Goal: Task Accomplishment & Management: Use online tool/utility

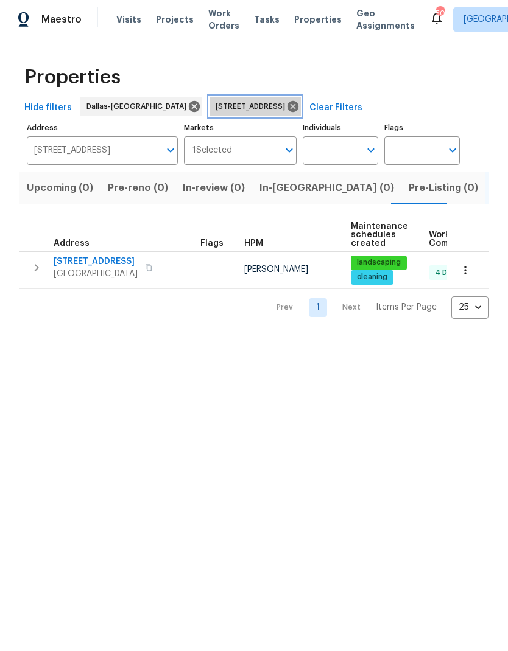
click at [298, 103] on icon at bounding box center [292, 106] width 11 height 11
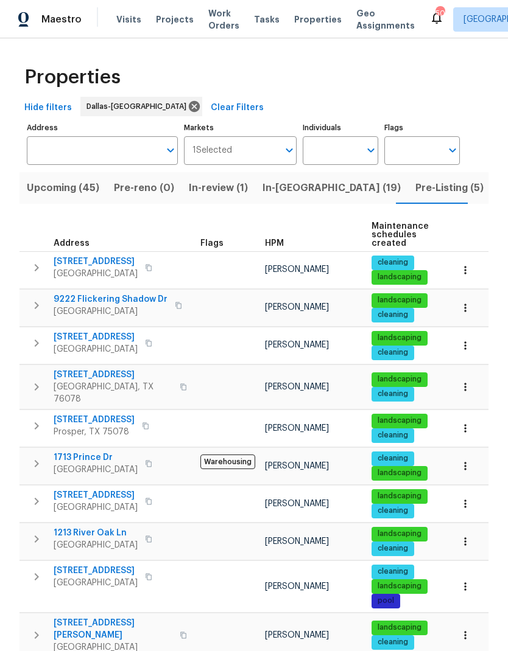
click at [82, 137] on input "Address" at bounding box center [93, 150] width 133 height 29
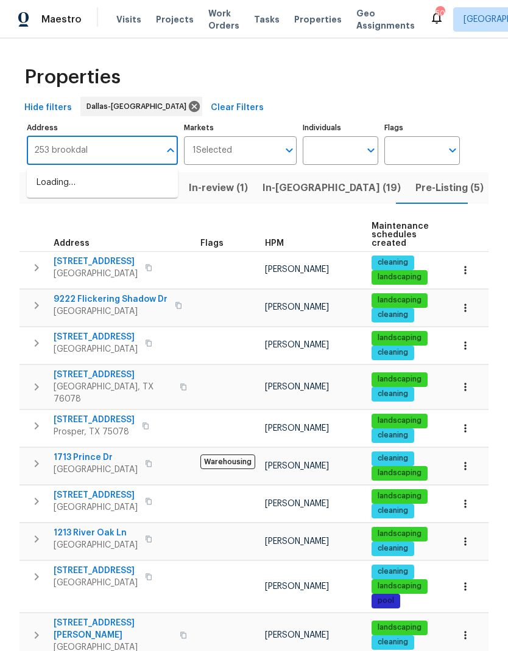
type input "253 brookdale"
click at [74, 178] on li "[STREET_ADDRESS]" at bounding box center [102, 183] width 151 height 20
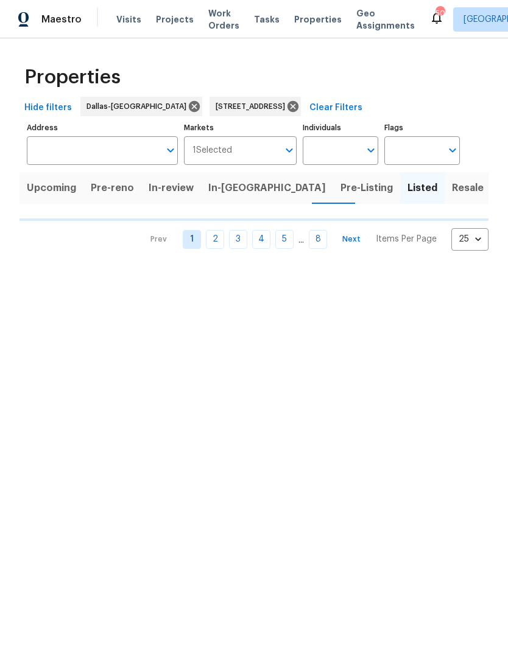
type input "[STREET_ADDRESS]"
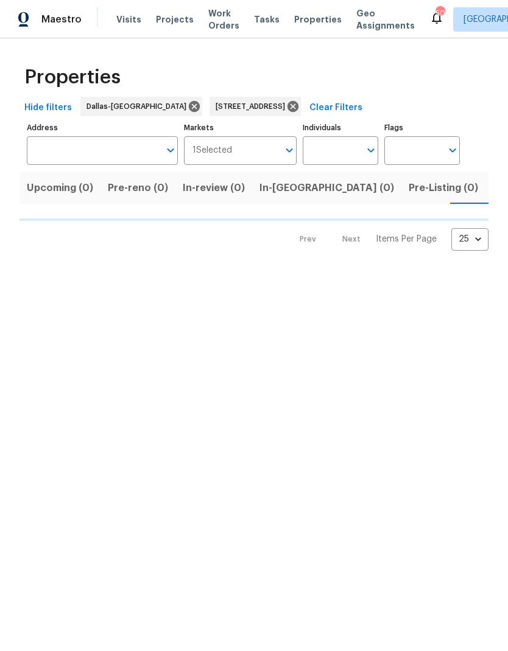
type input "[STREET_ADDRESS]"
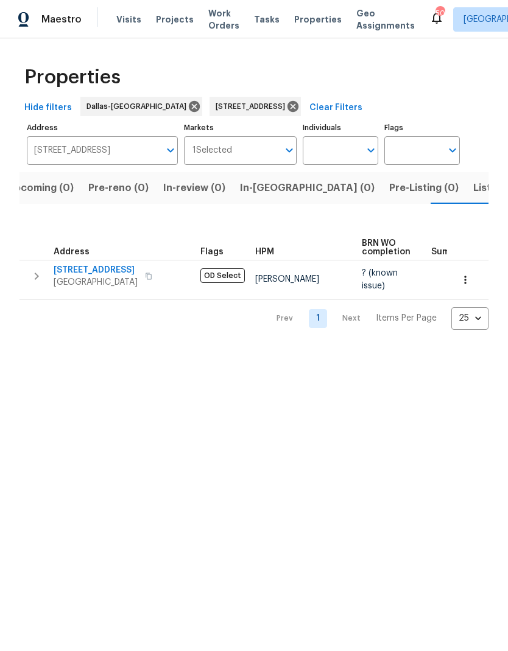
click at [77, 265] on span "[STREET_ADDRESS]" at bounding box center [96, 270] width 84 height 12
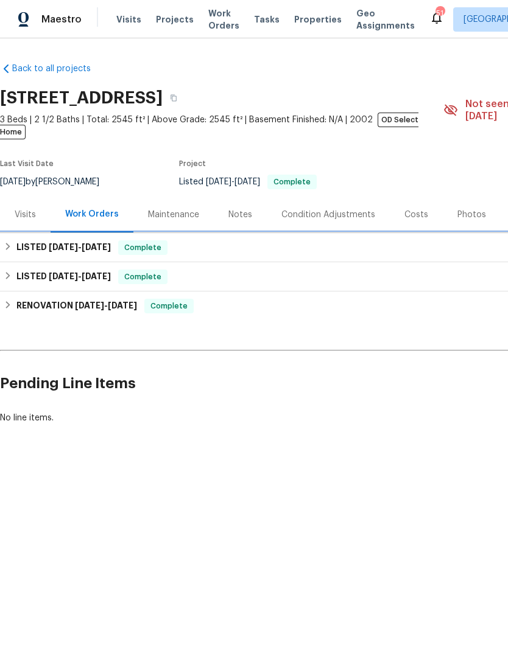
click at [18, 240] on h6 "LISTED 6/19/25 - 6/20/25" at bounding box center [63, 247] width 94 height 15
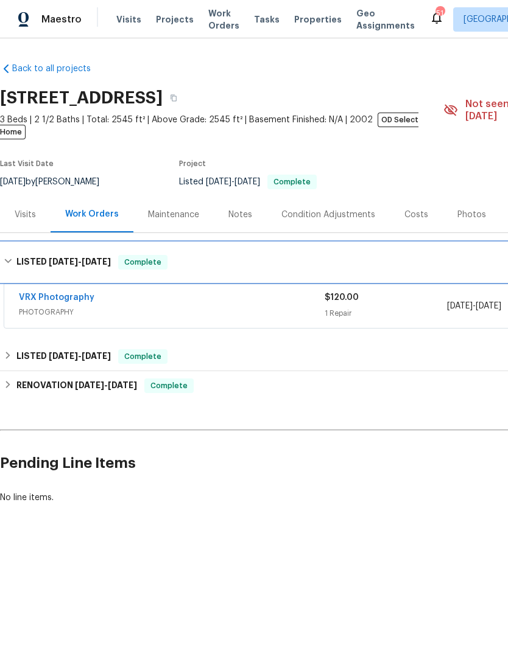
click at [17, 255] on h6 "LISTED 6/19/25 - 6/20/25" at bounding box center [63, 262] width 94 height 15
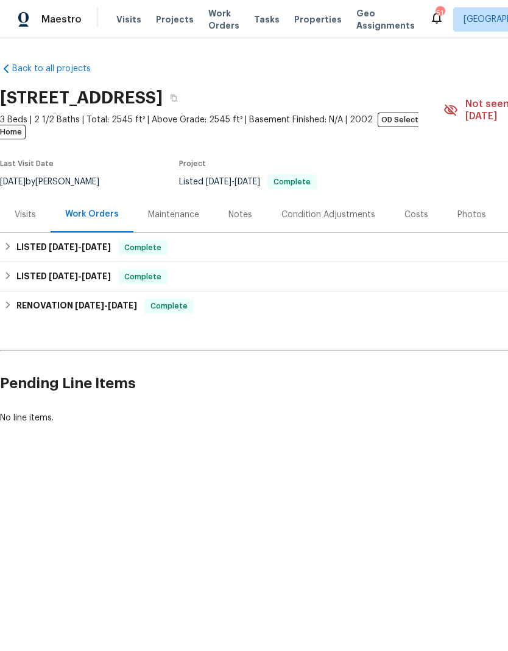
click at [29, 209] on div "Visits" at bounding box center [25, 215] width 21 height 12
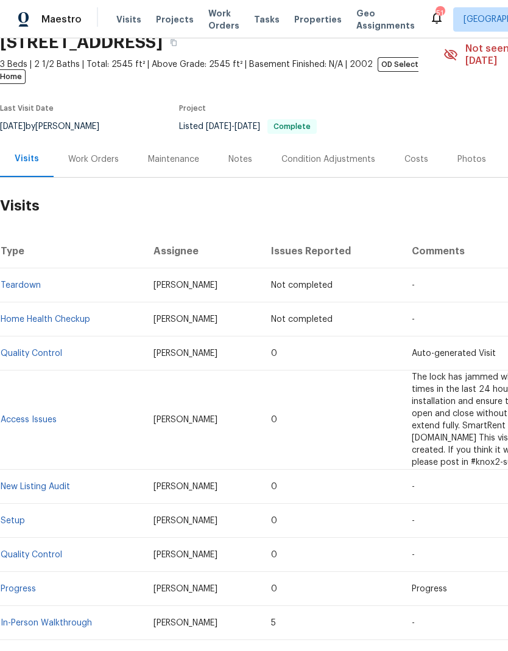
scroll to position [55, 0]
click at [101, 154] on div "Work Orders" at bounding box center [93, 160] width 51 height 12
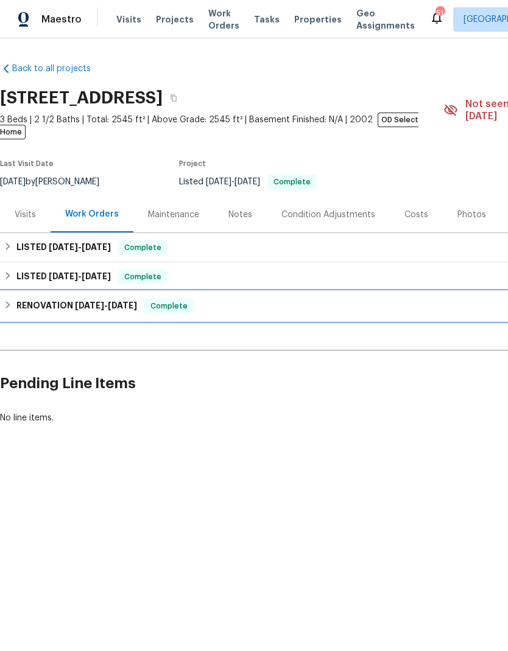
click at [36, 299] on h6 "RENOVATION 5/1/25 - 7/11/25" at bounding box center [76, 306] width 121 height 15
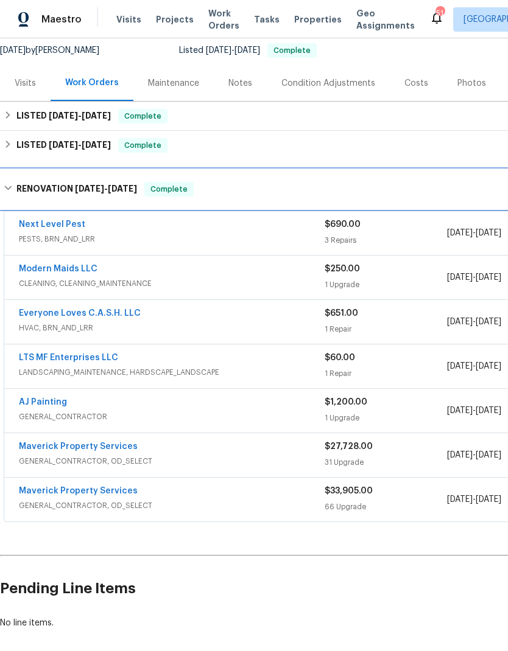
scroll to position [131, 0]
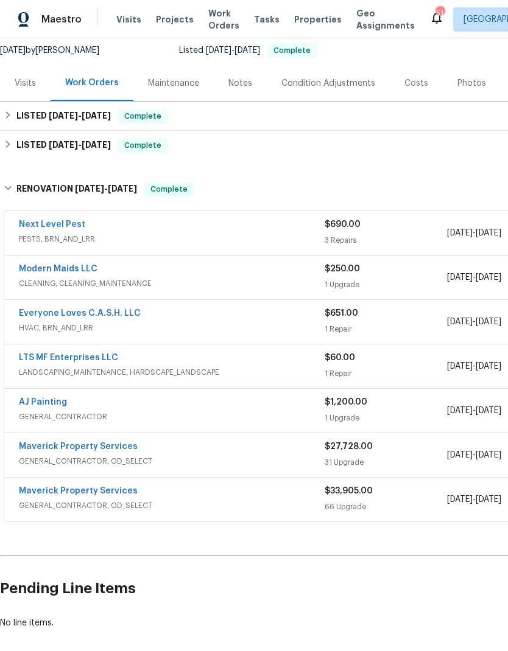
click at [60, 442] on link "Maverick Property Services" at bounding box center [78, 446] width 119 height 9
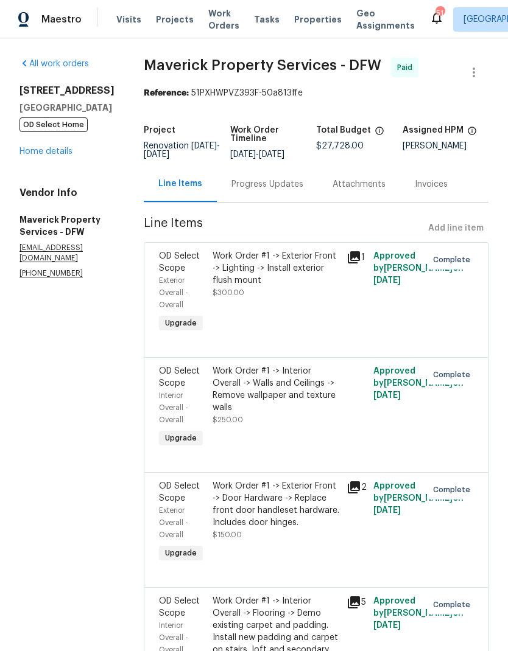
click at [43, 143] on div "253 Brookdale Dr Little Elm, TX 75068 OD Select Home Home details" at bounding box center [66, 121] width 95 height 73
click at [47, 154] on link "Home details" at bounding box center [45, 151] width 53 height 9
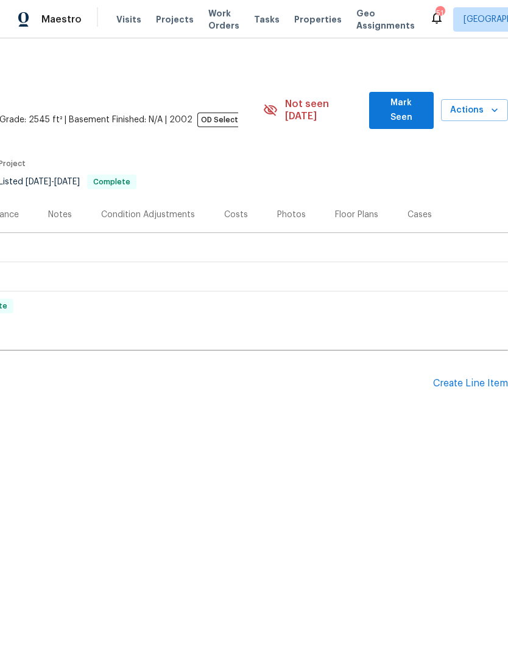
scroll to position [0, 180]
click at [472, 378] on div "Create Line Item" at bounding box center [470, 384] width 75 height 12
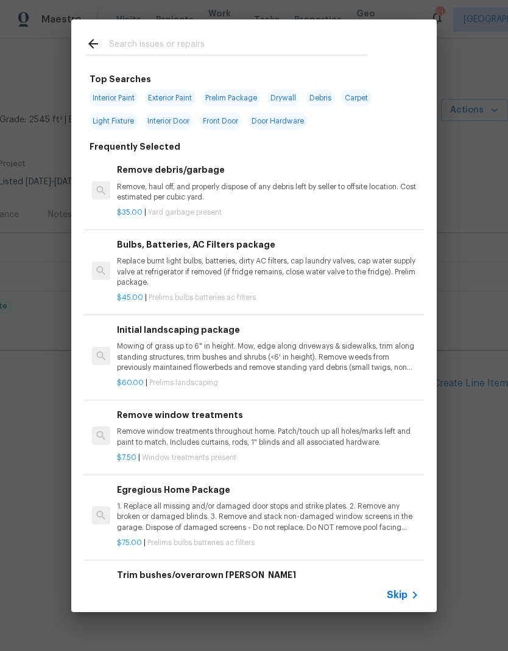
click at [187, 52] on input "text" at bounding box center [238, 46] width 258 height 18
type input "Plumbing"
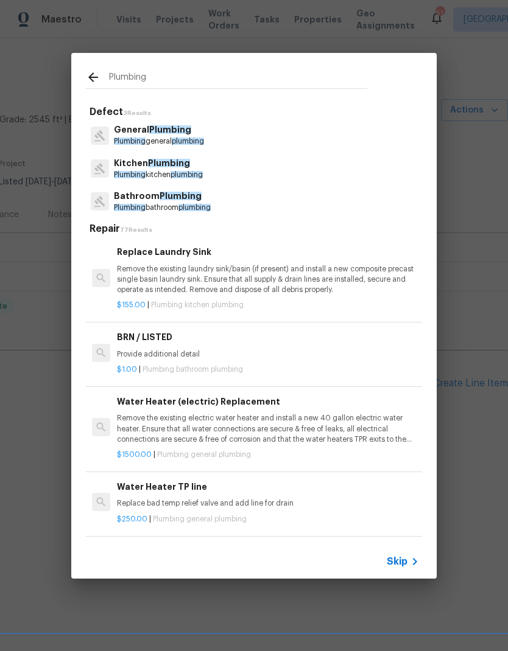
click at [172, 142] on p "Plumbing general plumbing" at bounding box center [159, 141] width 90 height 10
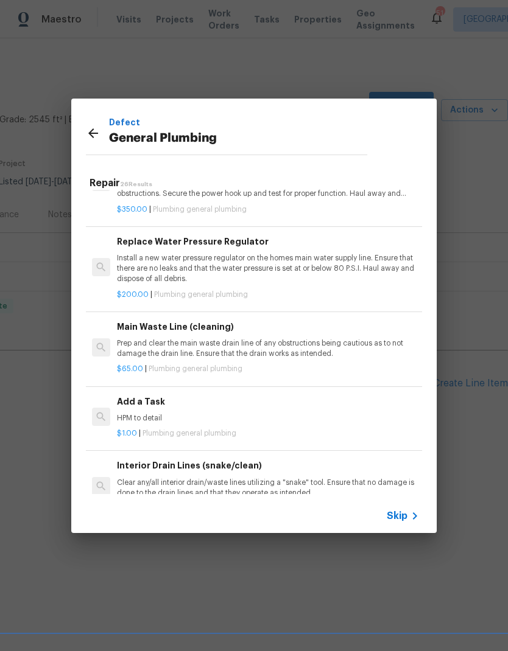
scroll to position [1181, 0]
click at [141, 395] on h6 "Add a Task" at bounding box center [268, 401] width 302 height 13
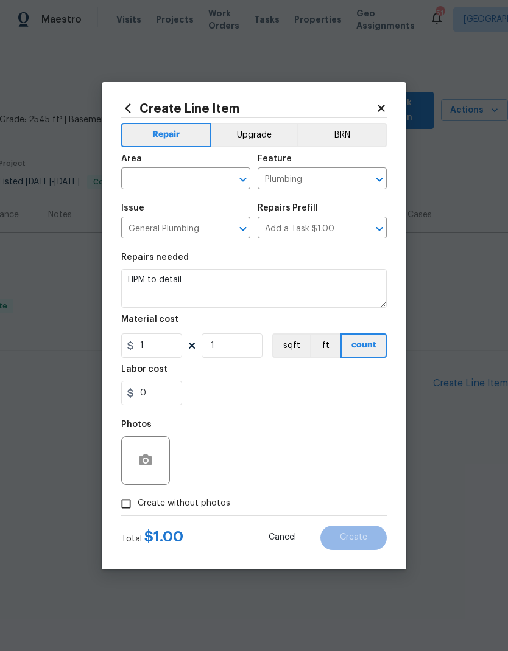
click at [192, 178] on input "text" at bounding box center [168, 179] width 95 height 19
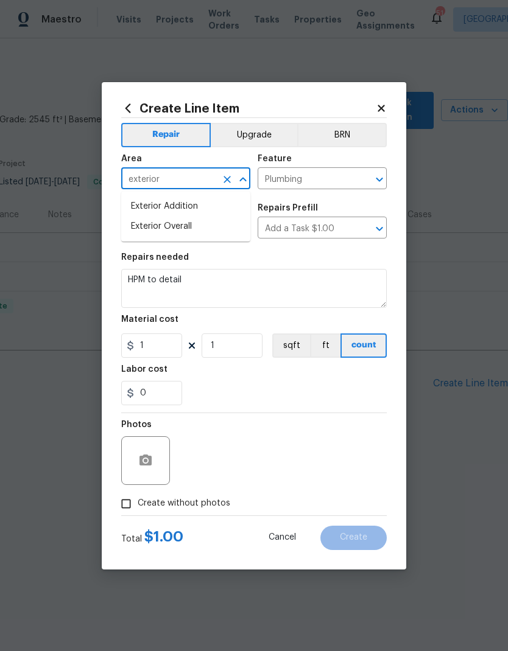
click at [212, 227] on li "Exterior Overall" at bounding box center [185, 227] width 129 height 20
type input "Exterior Overall"
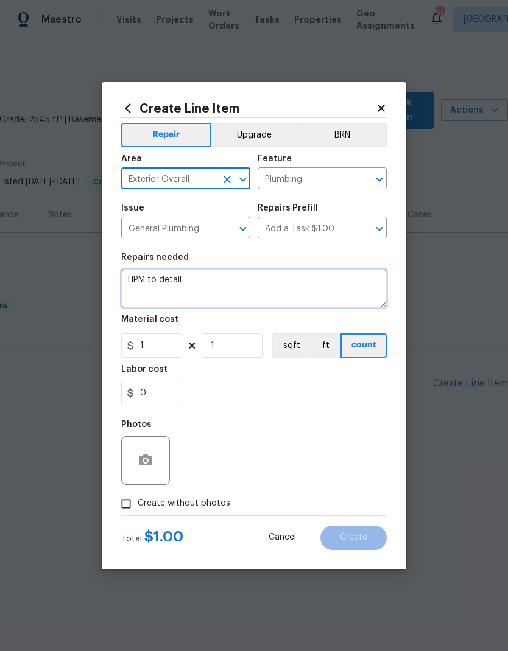
click at [261, 293] on textarea "HPM to detail" at bounding box center [253, 288] width 265 height 39
type textarea "H"
type textarea "L"
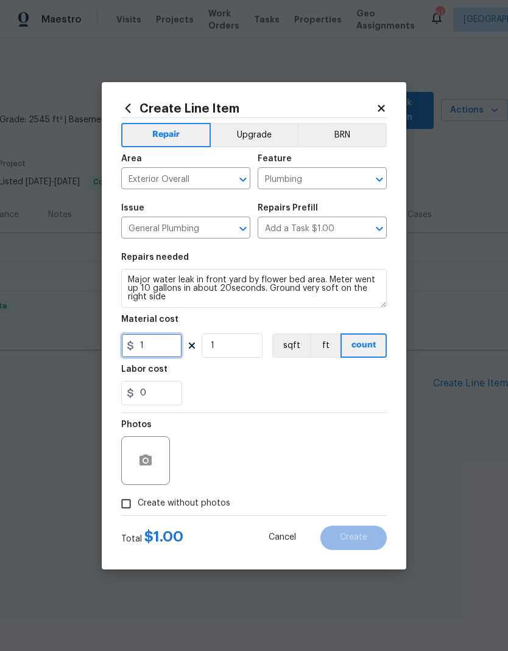
click at [158, 336] on input "1" at bounding box center [151, 346] width 61 height 24
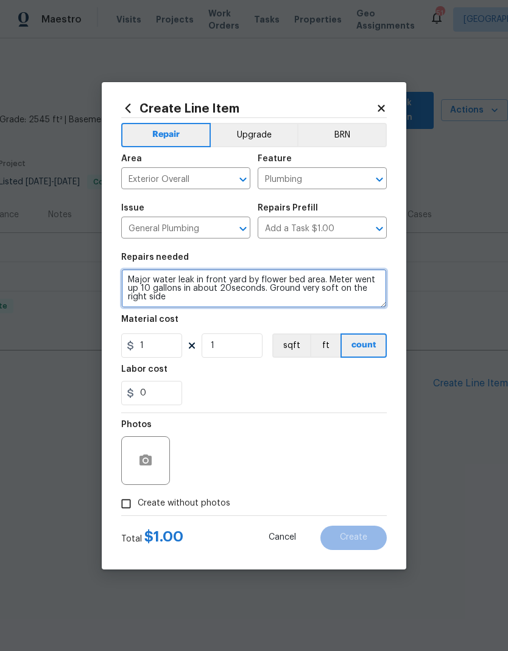
click at [268, 302] on textarea "Major water leak in front yard by flower bed area. Meter went up 10 gallons in …" at bounding box center [253, 288] width 265 height 39
type textarea "Major water leak in front yard by flower bed area. Meter went up 10 gallons in …"
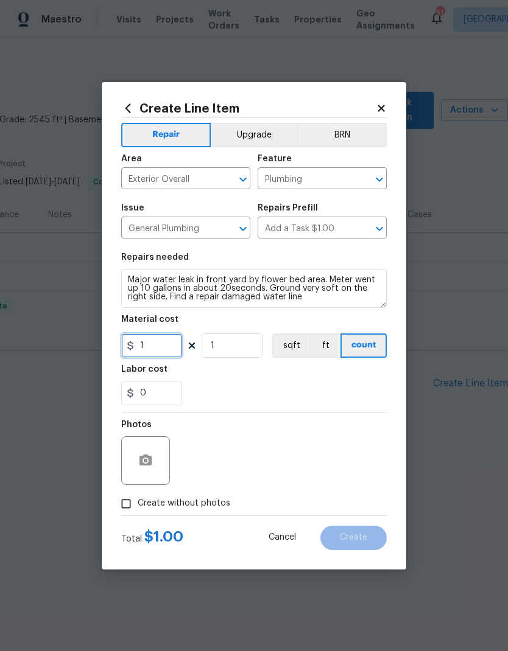
click at [158, 346] on input "1" at bounding box center [151, 346] width 61 height 24
type input "150"
click at [320, 380] on div "Labor cost" at bounding box center [253, 373] width 265 height 16
click at [142, 458] on icon "button" at bounding box center [145, 460] width 12 height 11
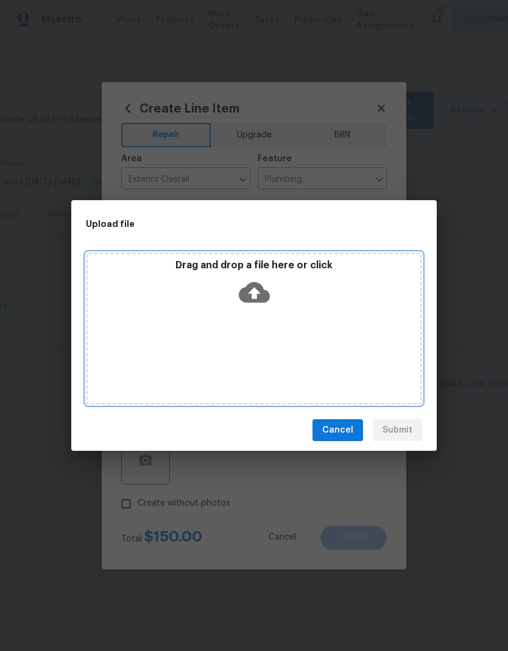
click at [265, 287] on icon at bounding box center [254, 292] width 31 height 31
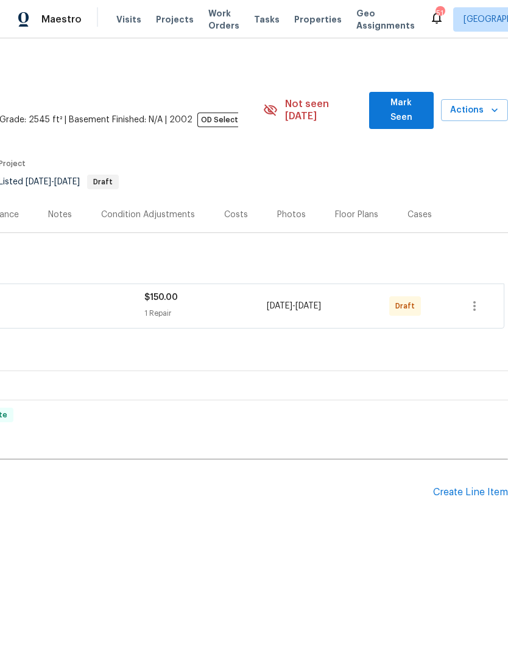
scroll to position [0, 180]
click at [475, 299] on icon "button" at bounding box center [474, 306] width 15 height 15
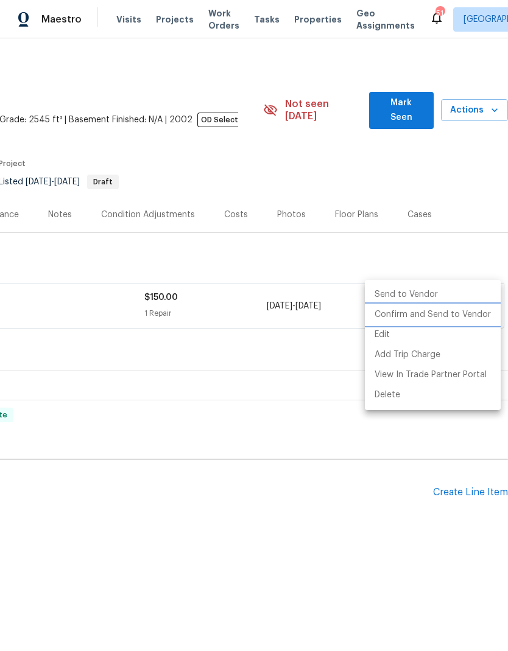
click at [455, 317] on li "Confirm and Send to Vendor" at bounding box center [433, 315] width 136 height 20
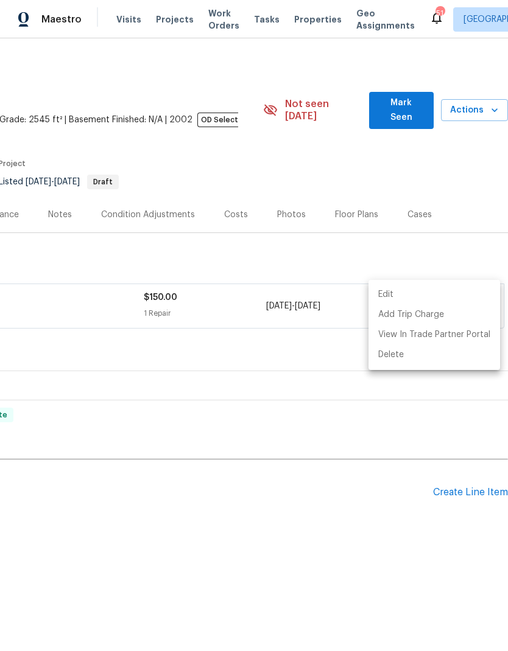
click at [292, 459] on div at bounding box center [254, 325] width 508 height 651
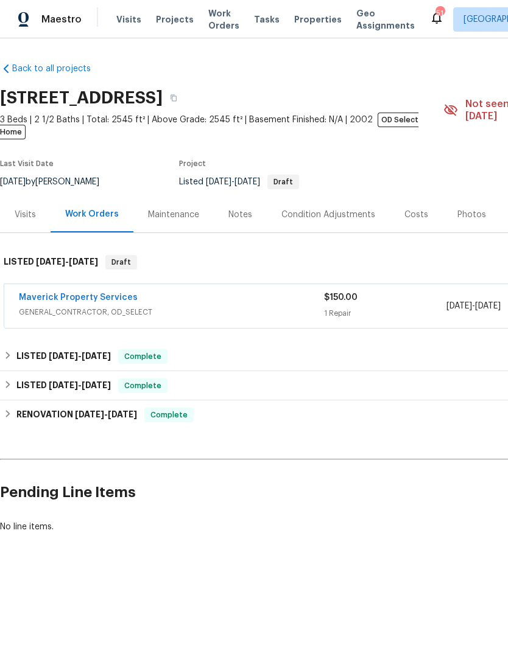
scroll to position [0, 0]
click at [74, 293] on link "Maverick Property Services" at bounding box center [78, 297] width 119 height 9
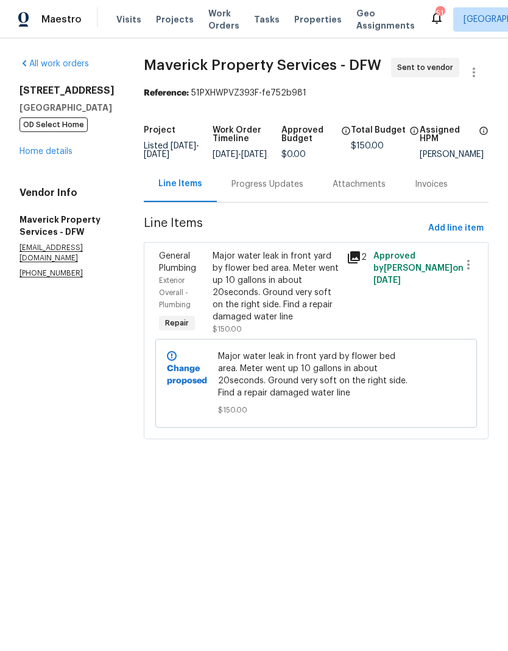
click at [272, 194] on div "Progress Updates" at bounding box center [267, 184] width 101 height 36
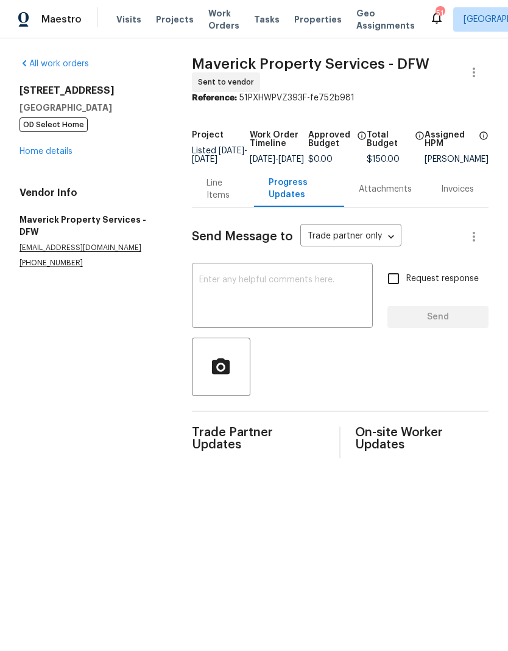
click at [294, 293] on textarea at bounding box center [282, 297] width 166 height 43
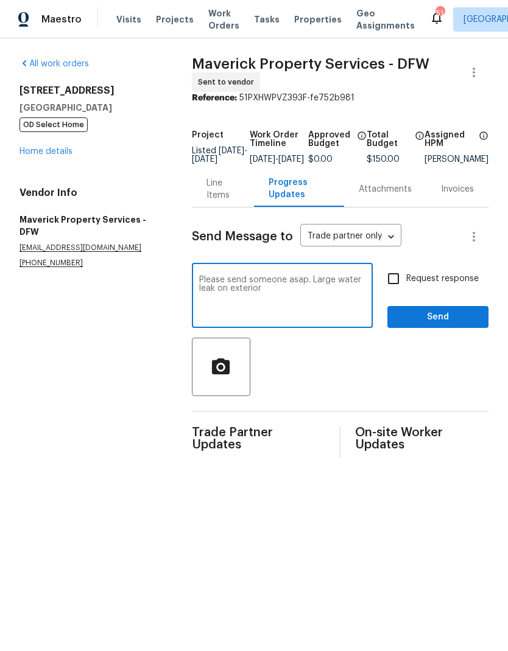
type textarea "Please send someone asap. Large water leak on exterior"
click at [400, 290] on input "Request response" at bounding box center [393, 279] width 26 height 26
checkbox input "true"
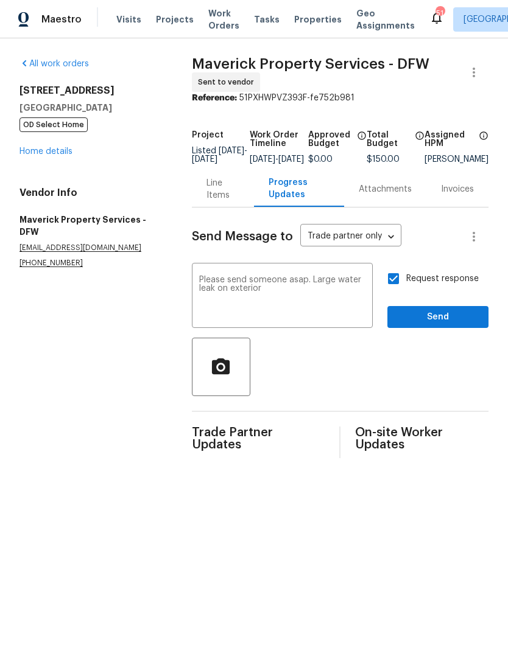
click at [297, 303] on textarea "Please send someone asap. Large water leak on exterior" at bounding box center [282, 297] width 166 height 43
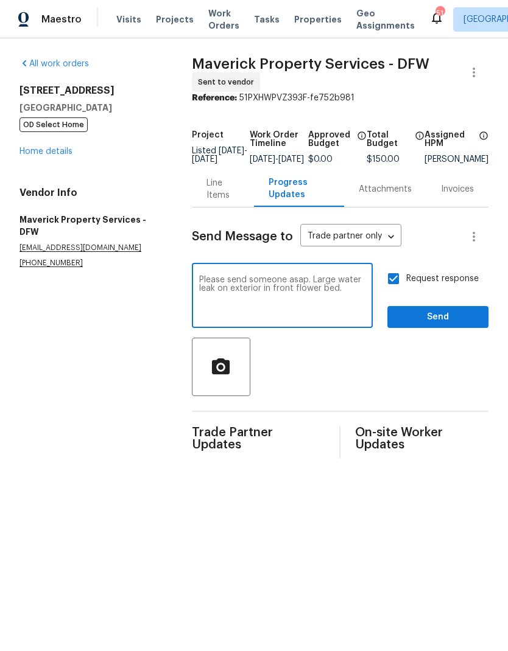
type textarea "Please send someone asap. Large water leak on exterior in front flower bed."
click at [429, 325] on span "Send" at bounding box center [438, 317] width 82 height 15
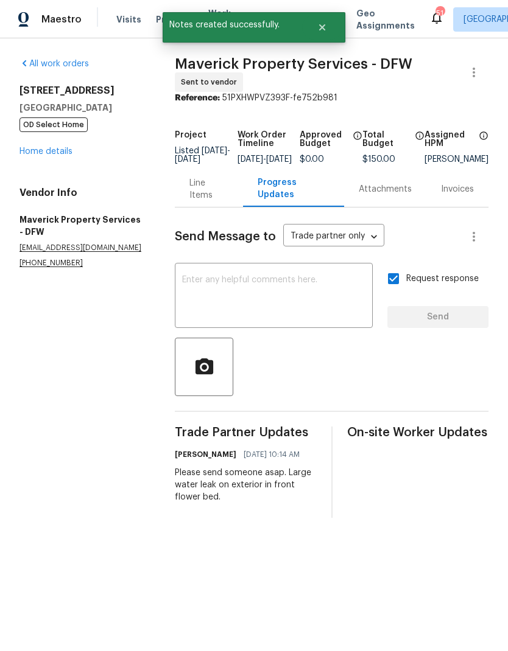
click at [56, 151] on link "Home details" at bounding box center [45, 151] width 53 height 9
